Goal: Task Accomplishment & Management: Use online tool/utility

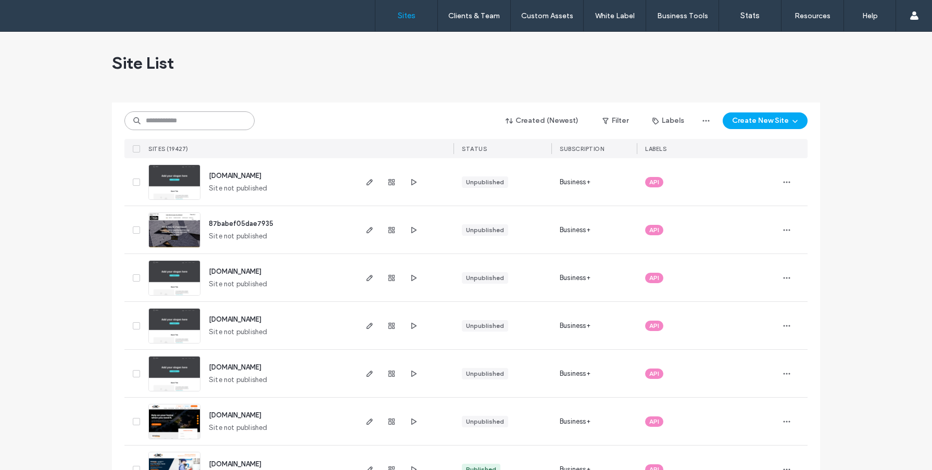
click at [167, 126] on input at bounding box center [189, 120] width 130 height 19
paste input "**********"
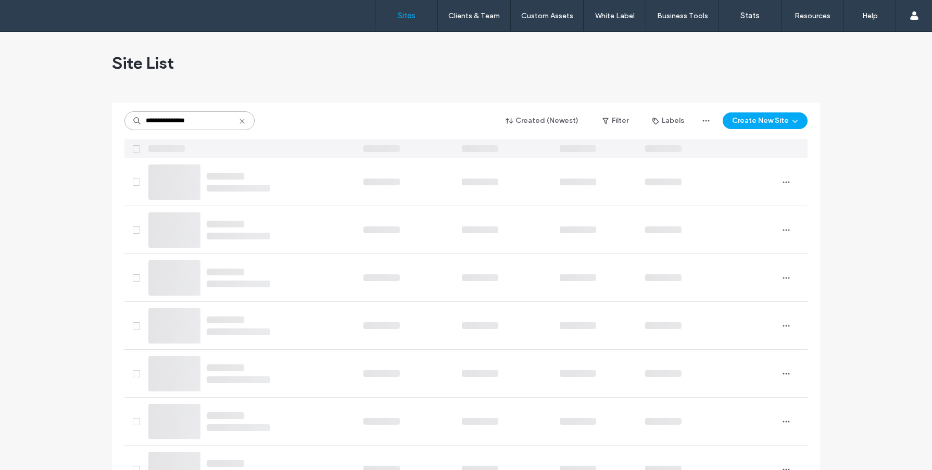
type input "**********"
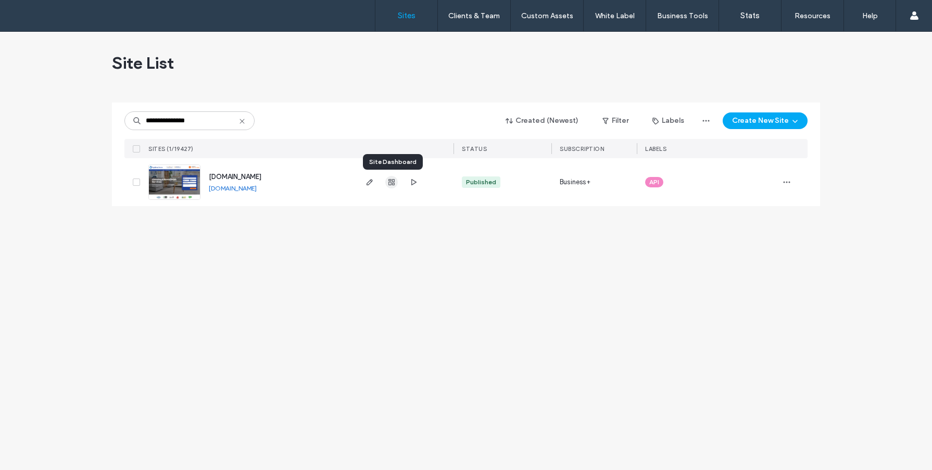
click at [396, 181] on span "button" at bounding box center [391, 182] width 12 height 12
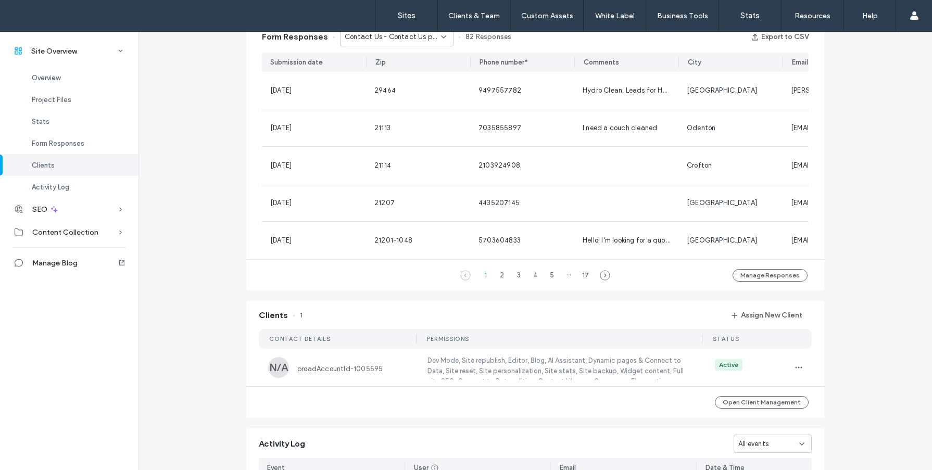
scroll to position [460, 0]
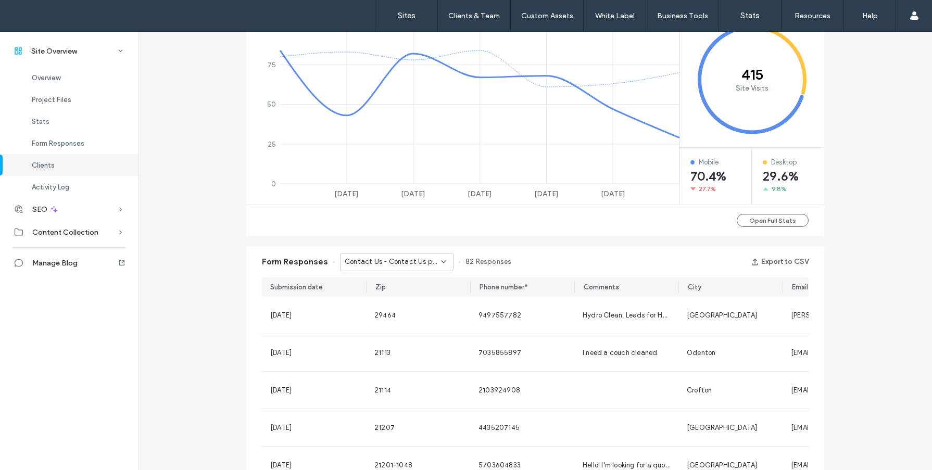
click at [431, 261] on span "Contact Us - Contact Us page" at bounding box center [393, 262] width 96 height 10
click at [401, 296] on span "Get A Quote - Home page" at bounding box center [382, 299] width 84 height 10
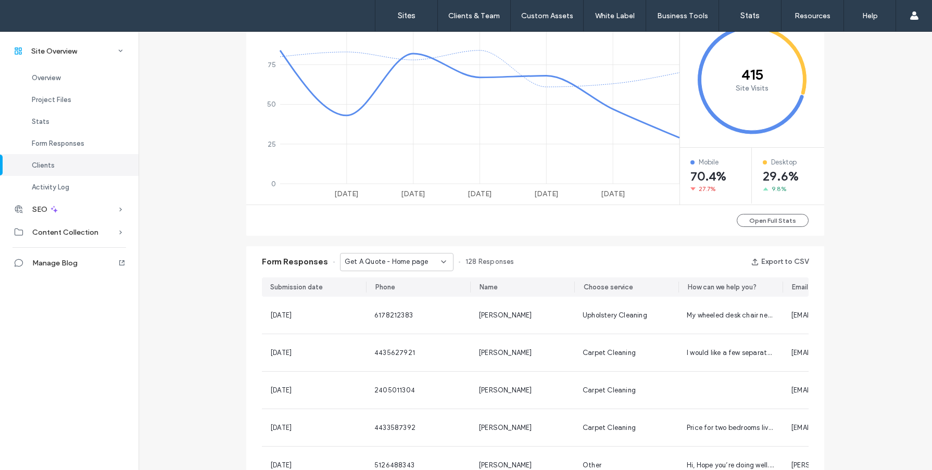
click at [395, 261] on span "Get A Quote - Home page" at bounding box center [387, 262] width 84 height 10
click at [415, 316] on span "Get A Quote - Service Popup popup" at bounding box center [390, 317] width 100 height 10
click at [383, 260] on span "Get A Quote - Service Popup popup" at bounding box center [393, 262] width 96 height 10
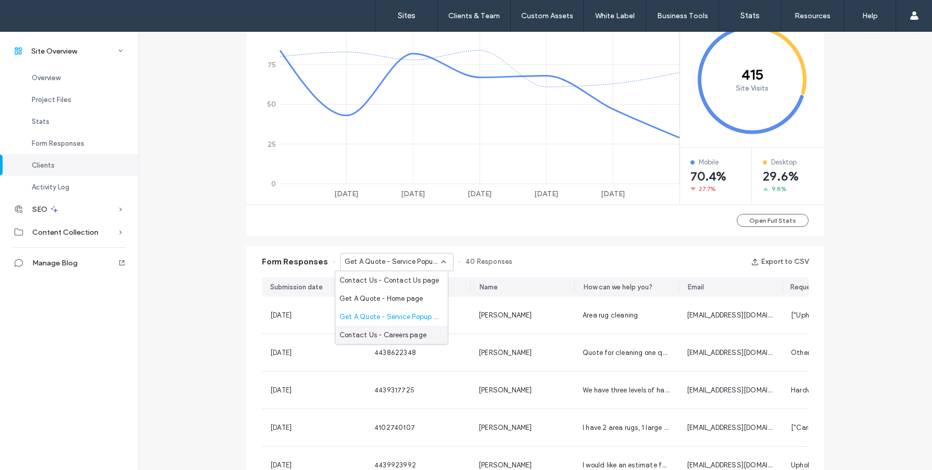
click at [416, 338] on span "Contact Us - Careers page" at bounding box center [383, 335] width 87 height 10
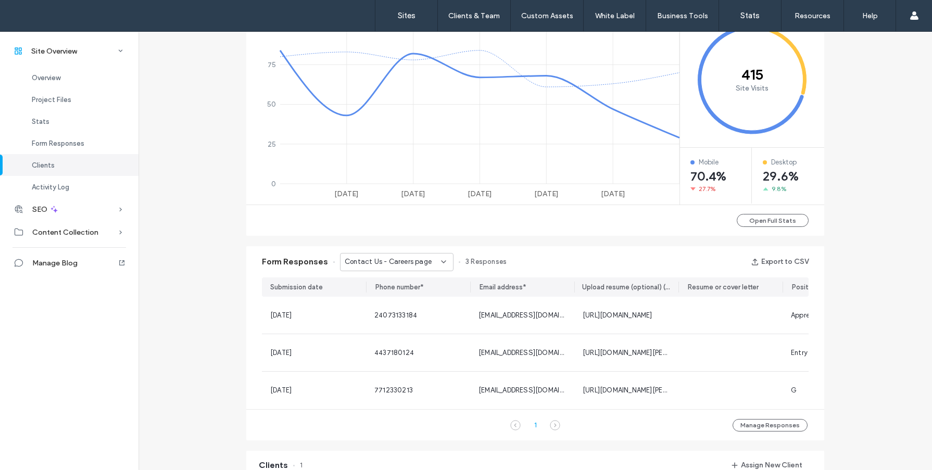
click at [392, 259] on span "Contact Us - Careers page" at bounding box center [388, 262] width 87 height 10
click at [413, 283] on span "Contact Us - Contact Us page" at bounding box center [390, 281] width 100 height 10
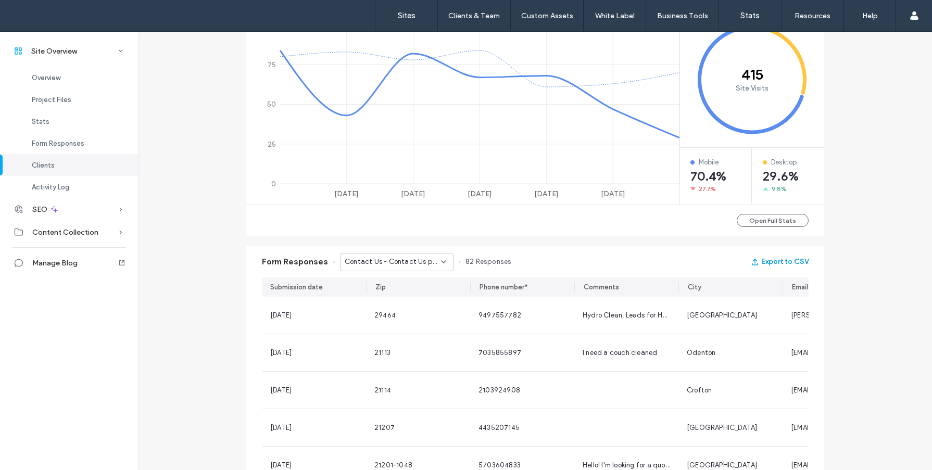
click at [784, 266] on button "Export to CSV" at bounding box center [780, 262] width 58 height 17
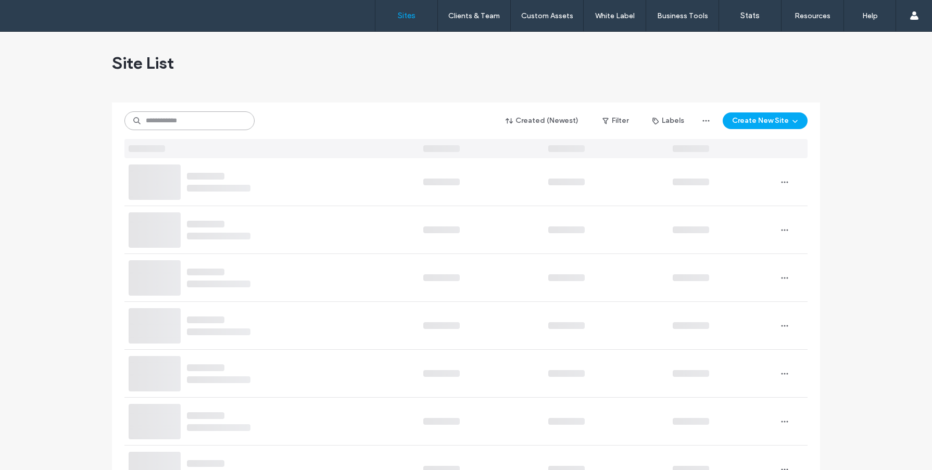
click at [204, 127] on input at bounding box center [189, 120] width 130 height 19
paste input "**********"
type input "**********"
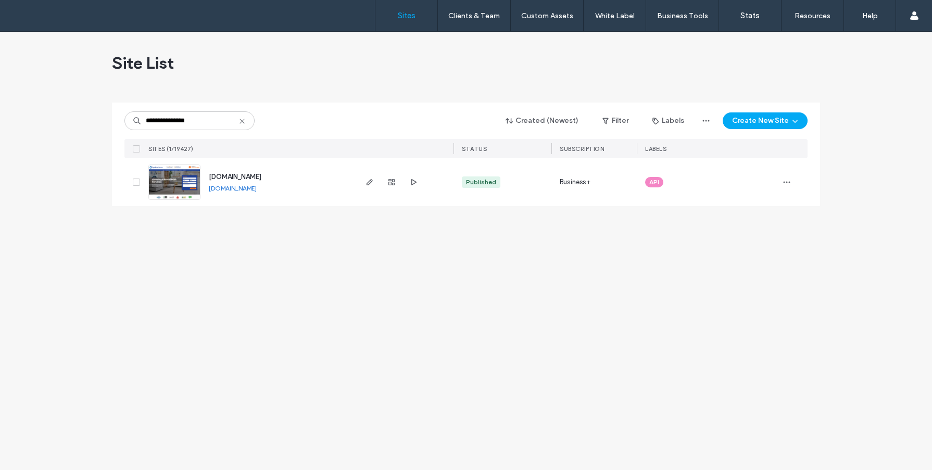
click at [166, 187] on img at bounding box center [174, 200] width 51 height 71
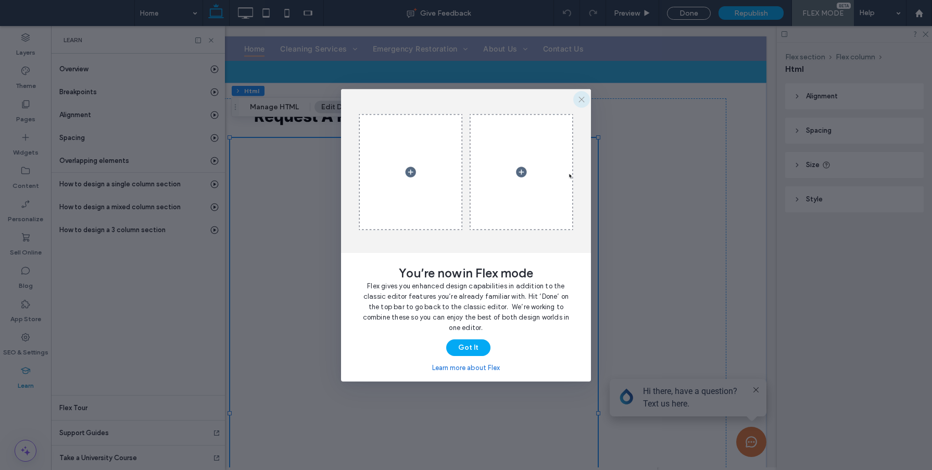
click at [581, 100] on icon "button" at bounding box center [582, 99] width 8 height 8
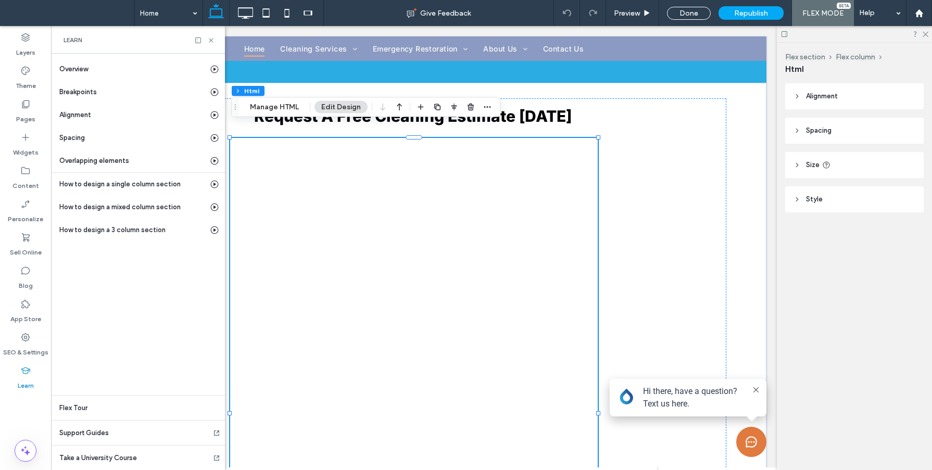
click at [544, 155] on div at bounding box center [414, 413] width 368 height 551
click at [279, 101] on button "Manage HTML" at bounding box center [274, 107] width 62 height 12
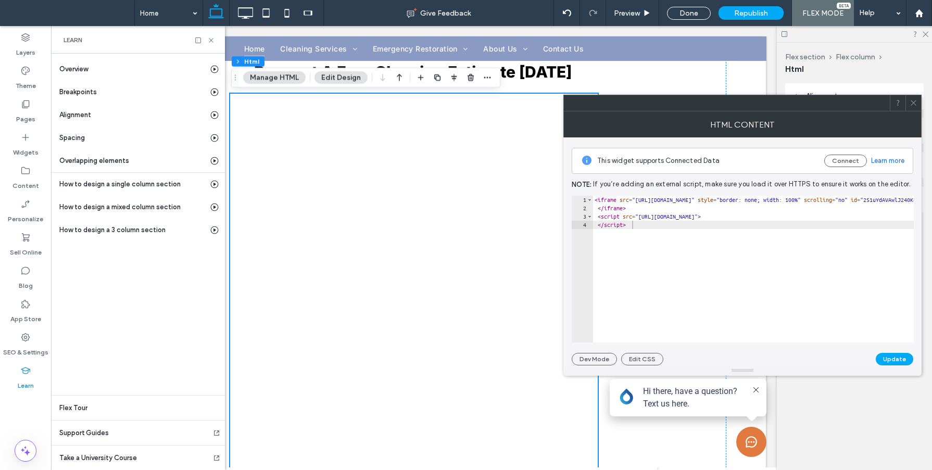
scroll to position [1702, 0]
click at [910, 105] on icon at bounding box center [914, 103] width 8 height 8
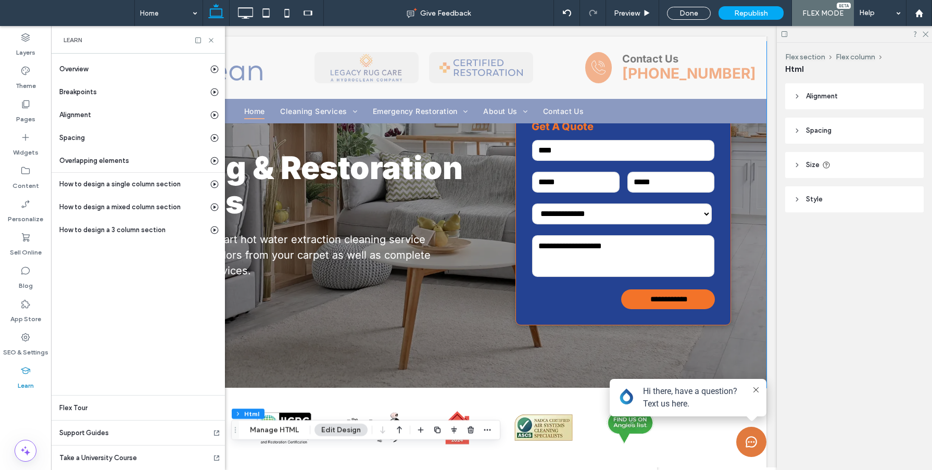
scroll to position [0, 0]
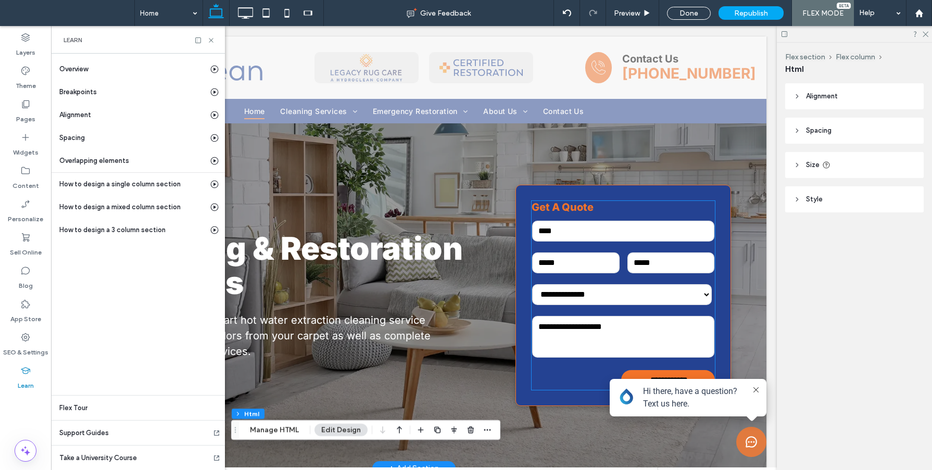
click at [667, 256] on input "tel" at bounding box center [671, 263] width 87 height 21
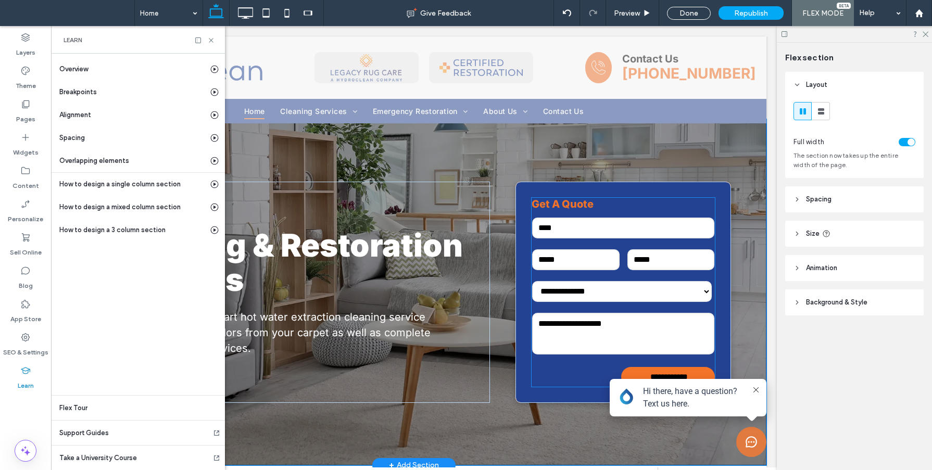
scroll to position [10, 0]
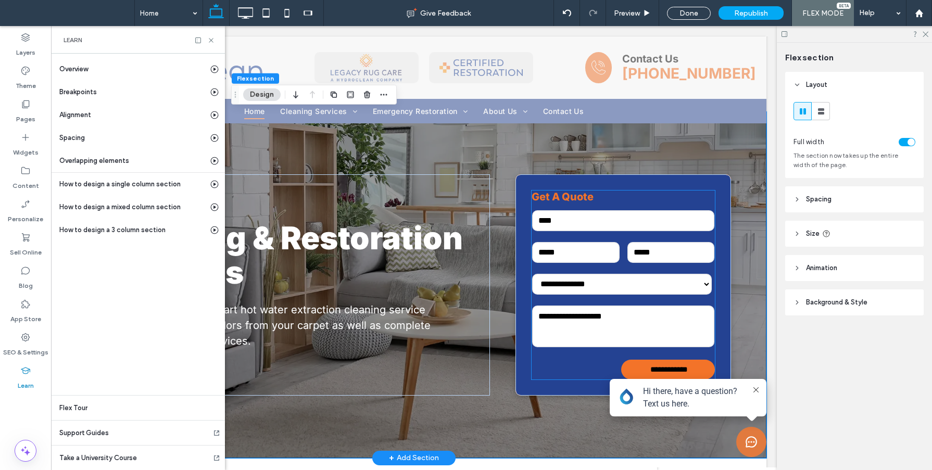
click at [626, 218] on input "text" at bounding box center [623, 220] width 182 height 21
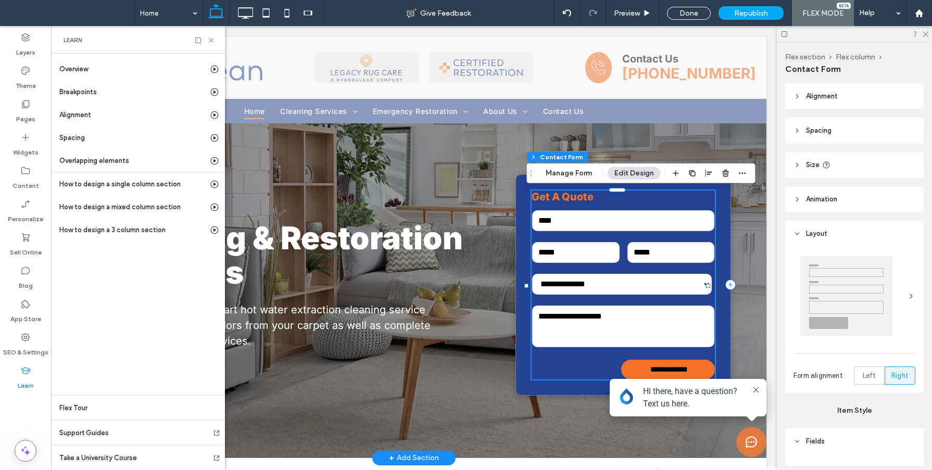
type input "*"
type input "***"
type input "**"
type input "*"
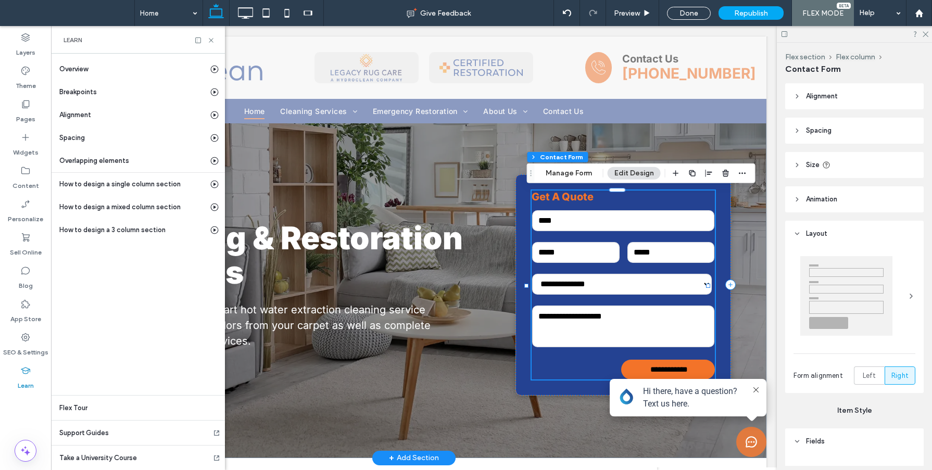
type input "***"
click at [564, 173] on button "Manage Form" at bounding box center [569, 173] width 60 height 12
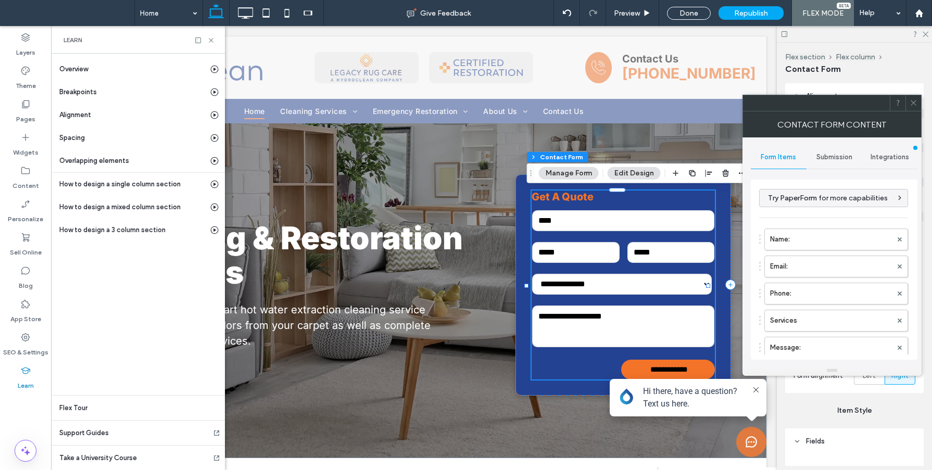
type input "**********"
click at [897, 159] on span "Integrations" at bounding box center [890, 157] width 39 height 8
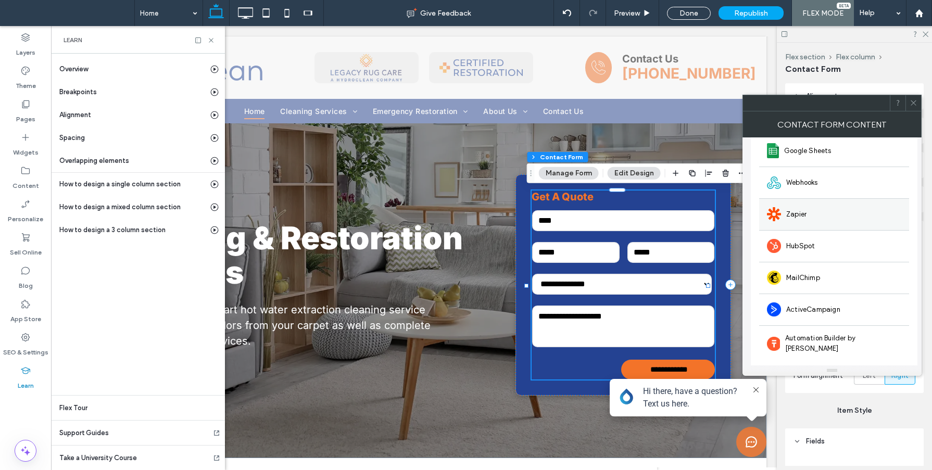
scroll to position [80, 0]
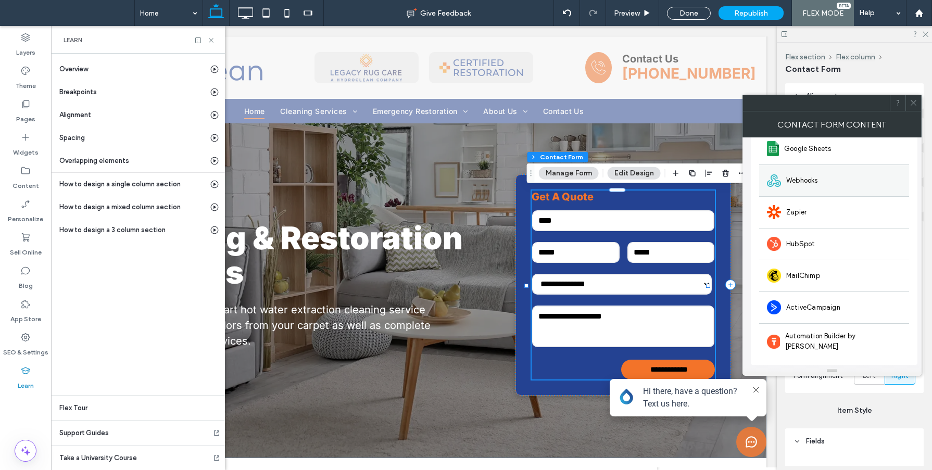
click at [798, 179] on span "Webhooks" at bounding box center [802, 181] width 32 height 10
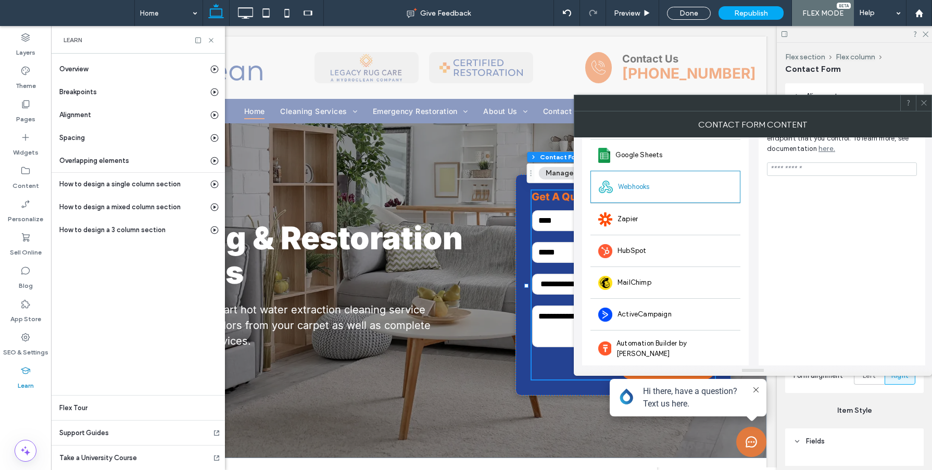
click at [922, 101] on icon at bounding box center [924, 103] width 8 height 8
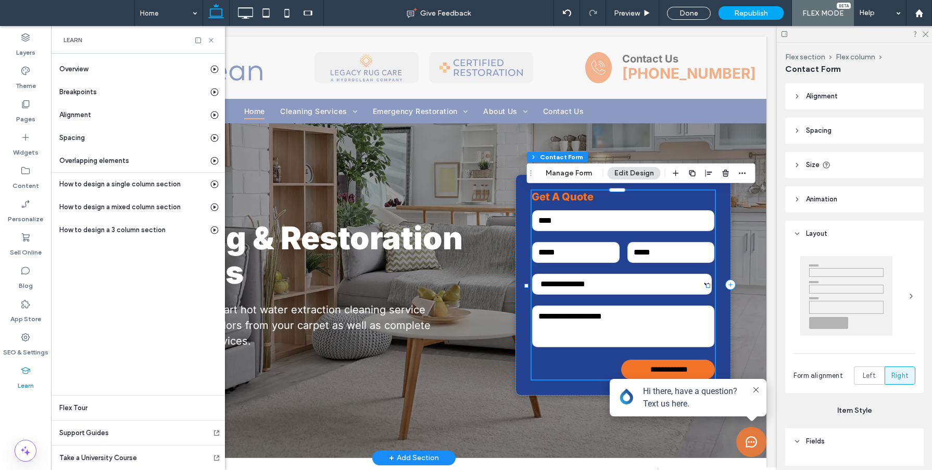
click at [630, 217] on input "text" at bounding box center [623, 220] width 182 height 21
click at [567, 173] on button "Manage Form" at bounding box center [569, 173] width 60 height 12
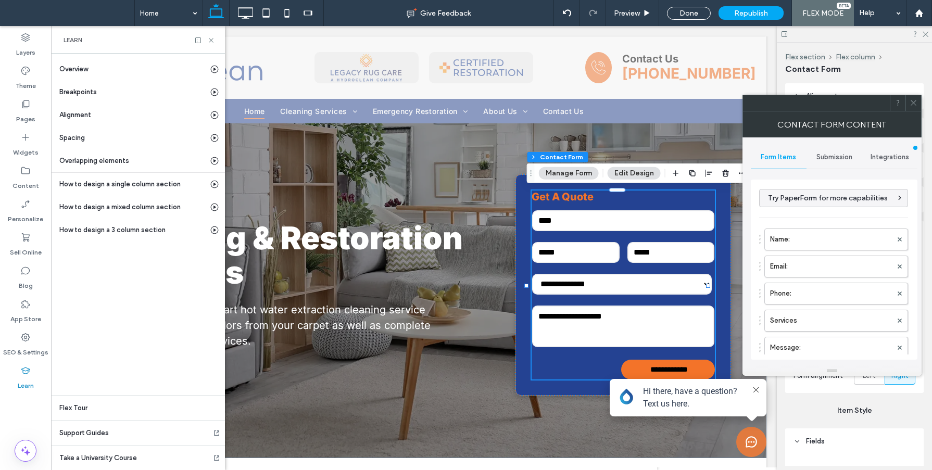
click at [903, 155] on span "Integrations" at bounding box center [890, 157] width 39 height 8
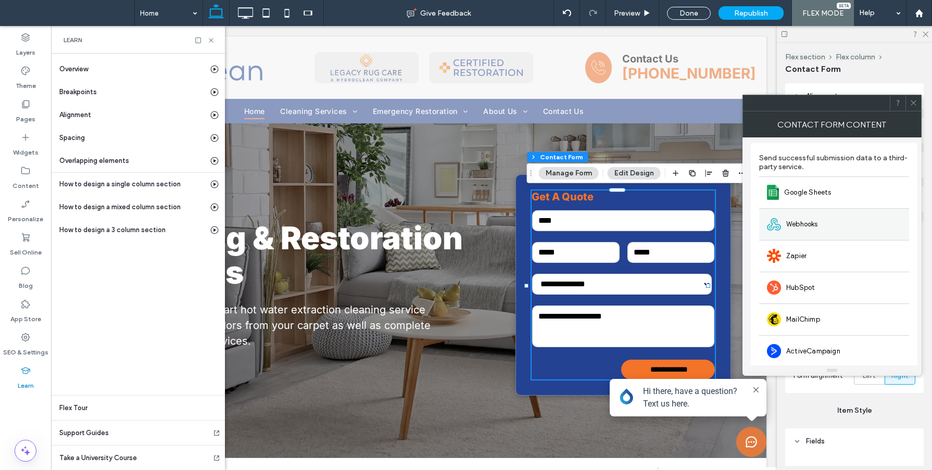
scroll to position [2, 0]
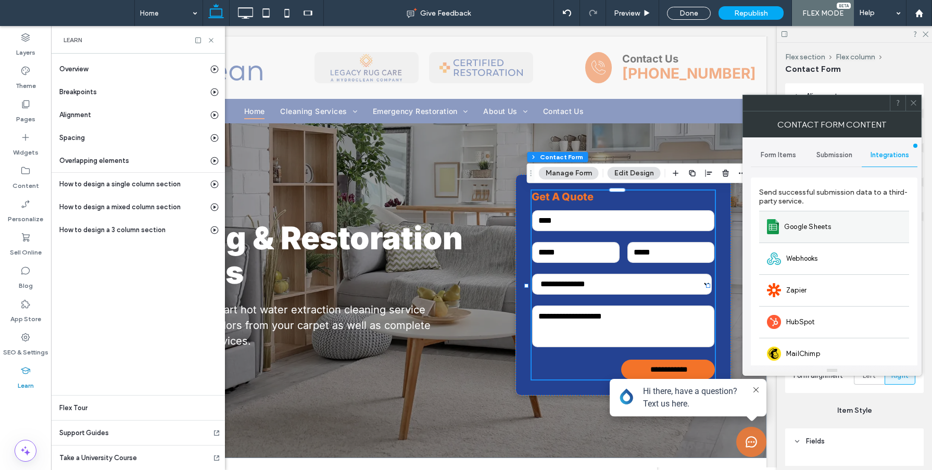
click at [849, 229] on div "Google Sheets" at bounding box center [834, 227] width 150 height 32
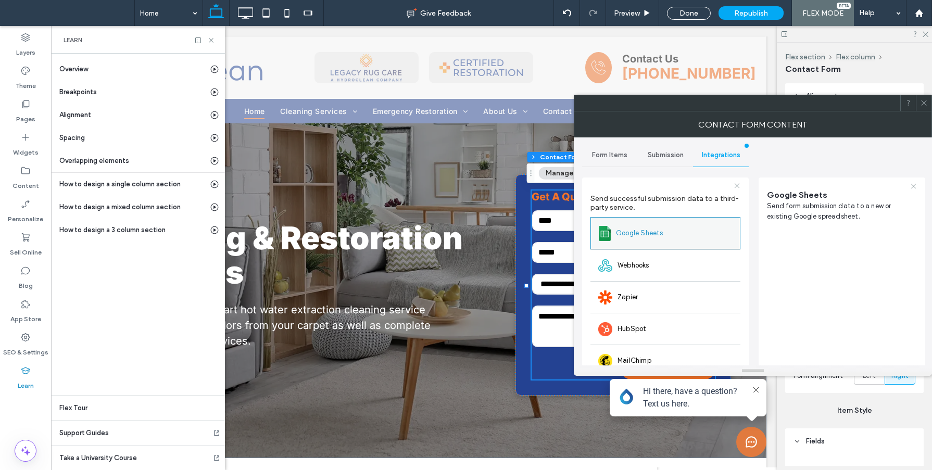
click at [693, 231] on div "Google Sheets" at bounding box center [666, 233] width 150 height 32
click at [922, 99] on icon at bounding box center [924, 103] width 8 height 8
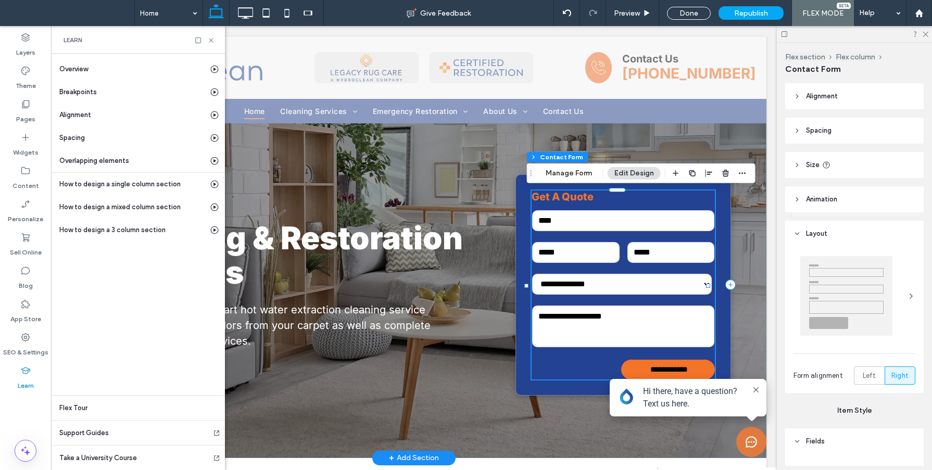
click at [610, 206] on div "**********" at bounding box center [623, 285] width 183 height 189
click at [568, 169] on button "Manage Form" at bounding box center [569, 173] width 60 height 12
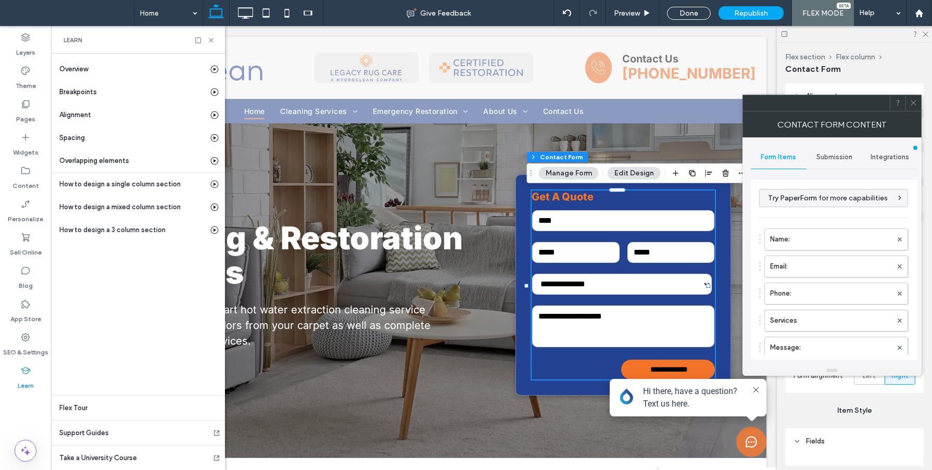
click at [902, 157] on span "Integrations" at bounding box center [890, 157] width 39 height 8
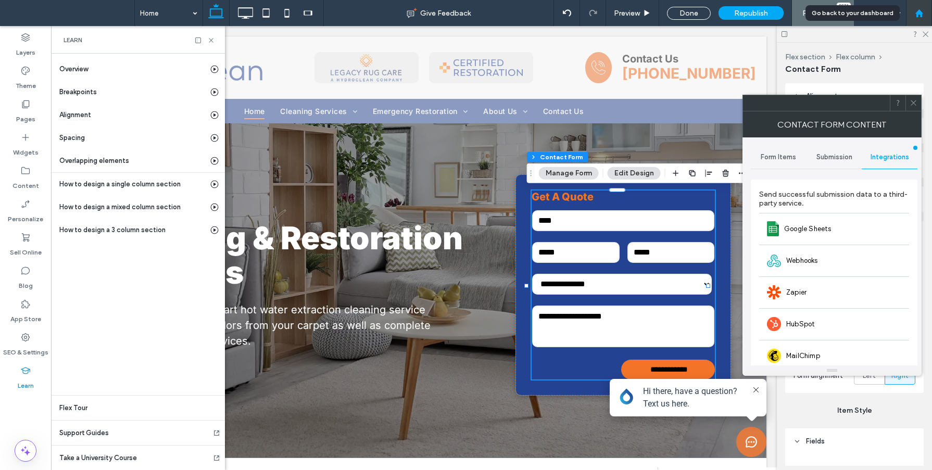
click at [924, 17] on div at bounding box center [919, 13] width 25 height 9
